Goal: Information Seeking & Learning: Learn about a topic

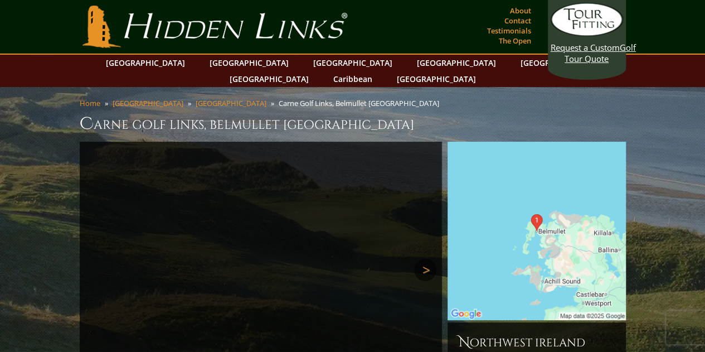
click at [424, 259] on link "Next" at bounding box center [425, 270] width 22 height 22
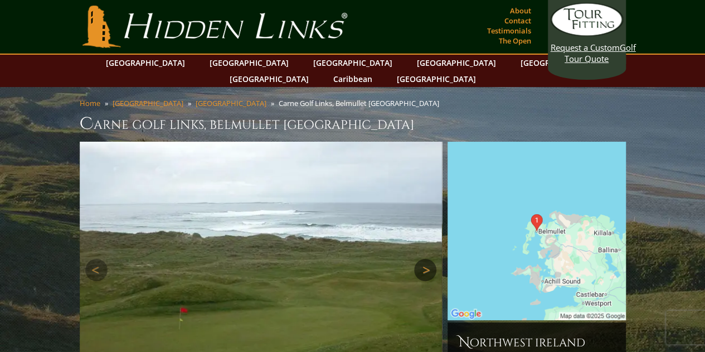
click at [424, 259] on link "Next" at bounding box center [425, 270] width 22 height 22
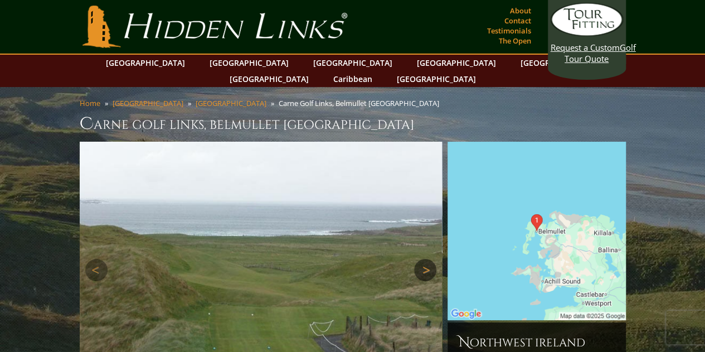
click at [424, 259] on link "Next" at bounding box center [425, 270] width 22 height 22
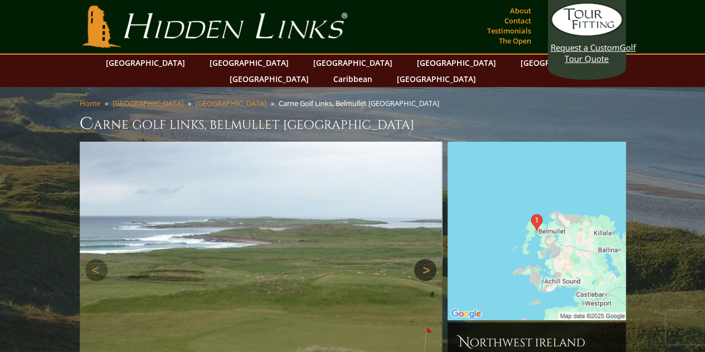
click at [424, 259] on link "Next" at bounding box center [425, 270] width 22 height 22
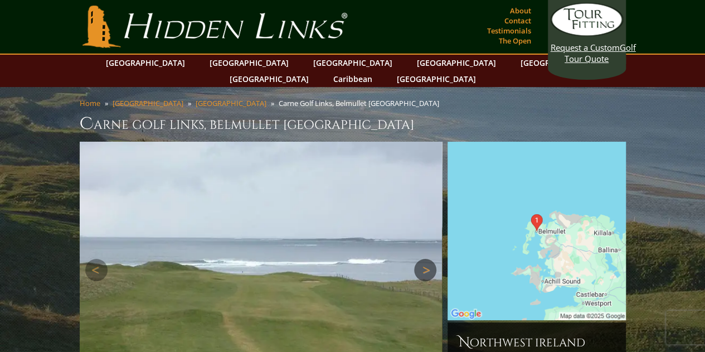
click at [424, 259] on link "Next" at bounding box center [425, 270] width 22 height 22
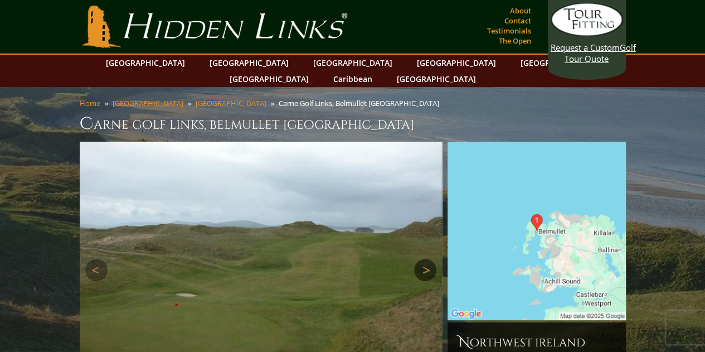
click at [424, 259] on link "Next" at bounding box center [425, 270] width 22 height 22
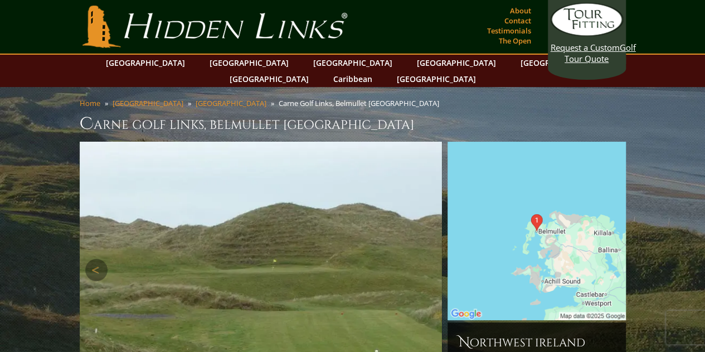
click at [424, 259] on link "Next" at bounding box center [425, 270] width 22 height 22
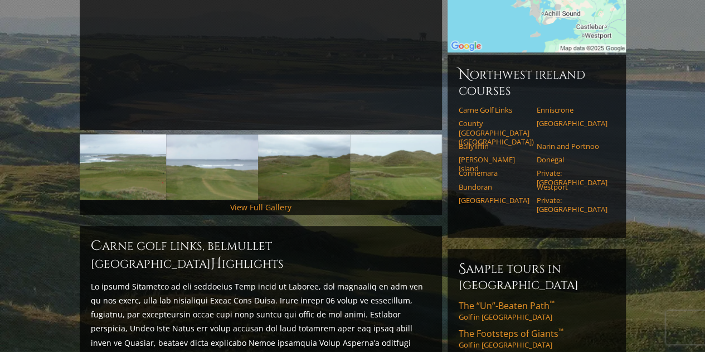
scroll to position [269, 0]
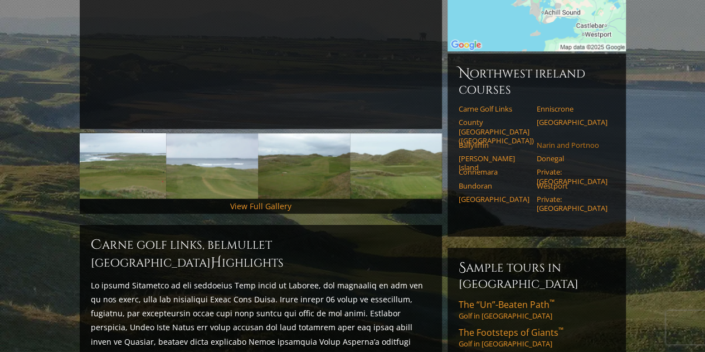
click at [580, 140] on link "Narin and Portnoo" at bounding box center [572, 144] width 71 height 9
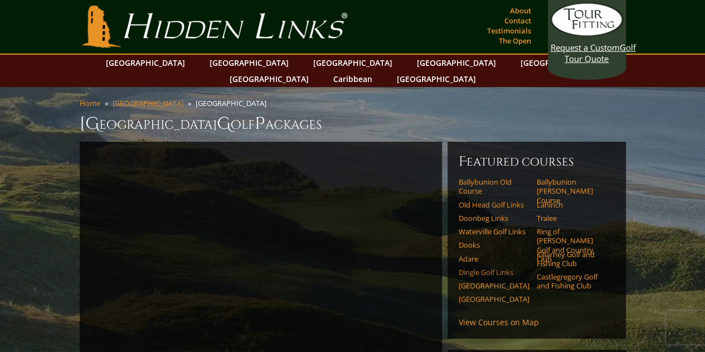
click at [502, 268] on link "Dingle Golf Links" at bounding box center [494, 272] width 71 height 9
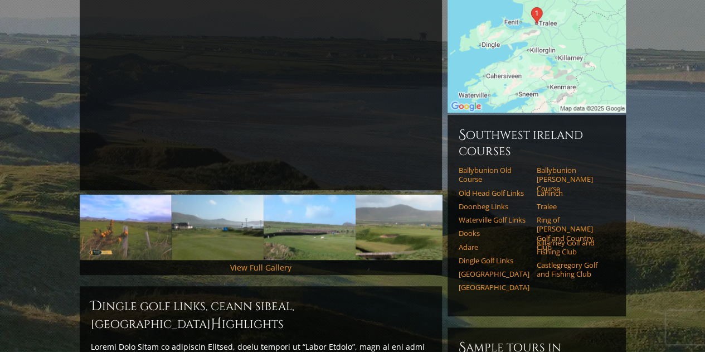
scroll to position [208, 0]
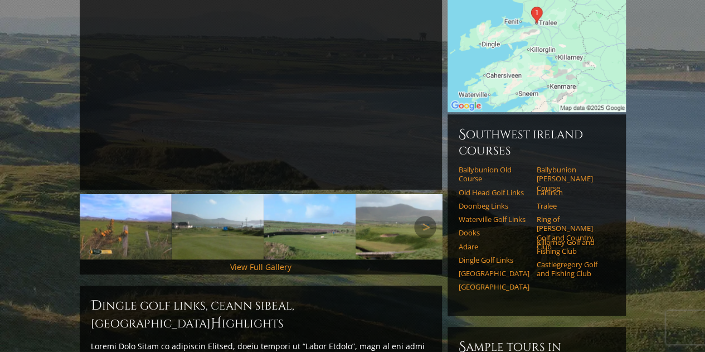
click at [190, 216] on img at bounding box center [218, 226] width 92 height 65
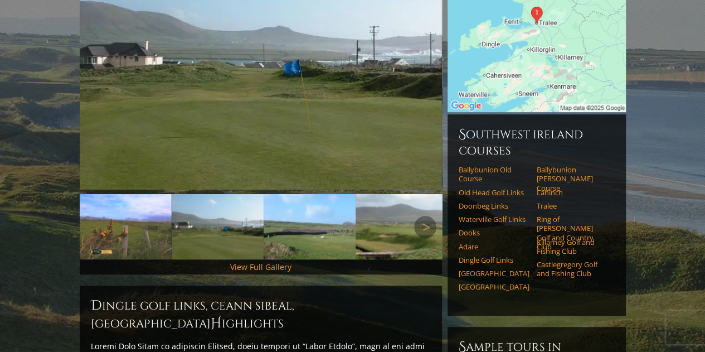
click at [292, 216] on img at bounding box center [310, 226] width 92 height 65
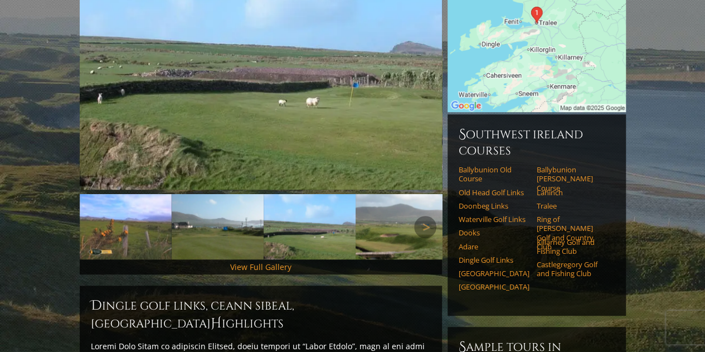
click at [324, 209] on img at bounding box center [310, 226] width 92 height 65
click at [424, 216] on link "Next" at bounding box center [425, 227] width 22 height 22
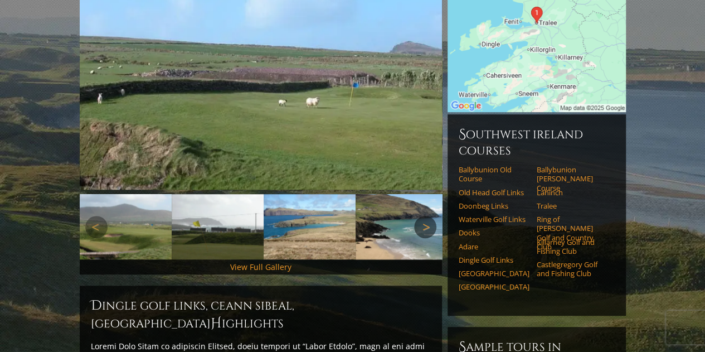
click at [424, 216] on link "Next" at bounding box center [425, 227] width 22 height 22
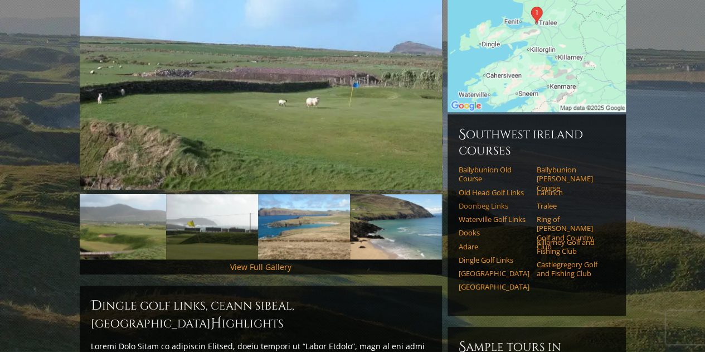
click at [475, 201] on link "Doonbeg Links" at bounding box center [494, 205] width 71 height 9
